Goal: Task Accomplishment & Management: Manage account settings

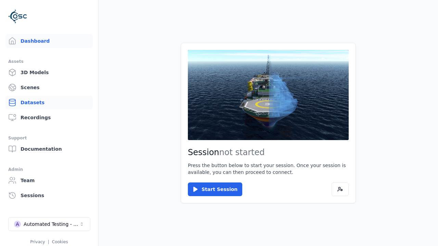
click at [49, 103] on link "Datasets" at bounding box center [48, 103] width 87 height 14
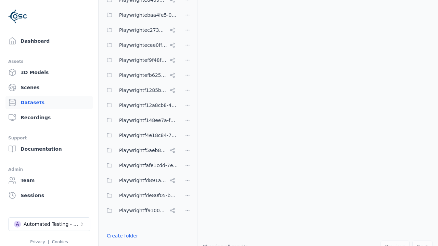
click at [121, 242] on button "Done editing" at bounding box center [122, 248] width 39 height 12
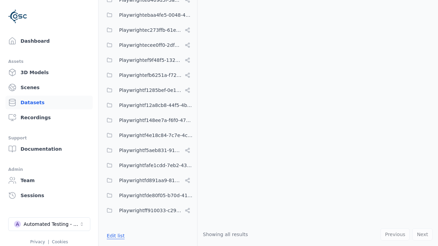
scroll to position [3645, 0]
click at [49, 103] on link "Datasets" at bounding box center [48, 103] width 87 height 14
click at [115, 236] on button "Edit list" at bounding box center [116, 236] width 26 height 12
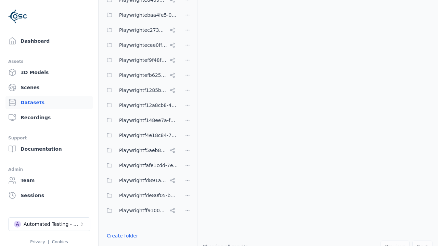
click at [121, 236] on link "Create folder" at bounding box center [122, 236] width 31 height 7
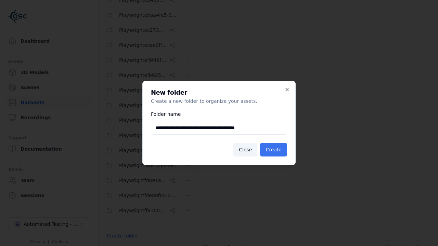
type input "**********"
click at [275, 150] on button "Create" at bounding box center [273, 150] width 27 height 14
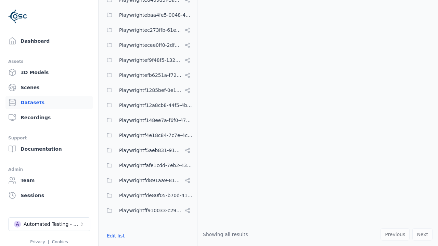
click at [115, 236] on button "Edit list" at bounding box center [116, 236] width 26 height 12
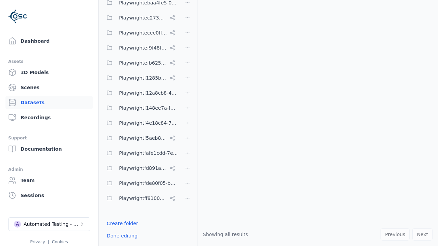
click at [188, 123] on html "Support Dashboard Assets 3D Models Scenes Datasets Recordings Support Documenta…" at bounding box center [219, 123] width 438 height 246
click at [219, 123] on html "Support Dashboard Assets 3D Models Scenes Datasets Recordings Support Documenta…" at bounding box center [219, 123] width 438 height 246
